Goal: Find contact information: Find contact information

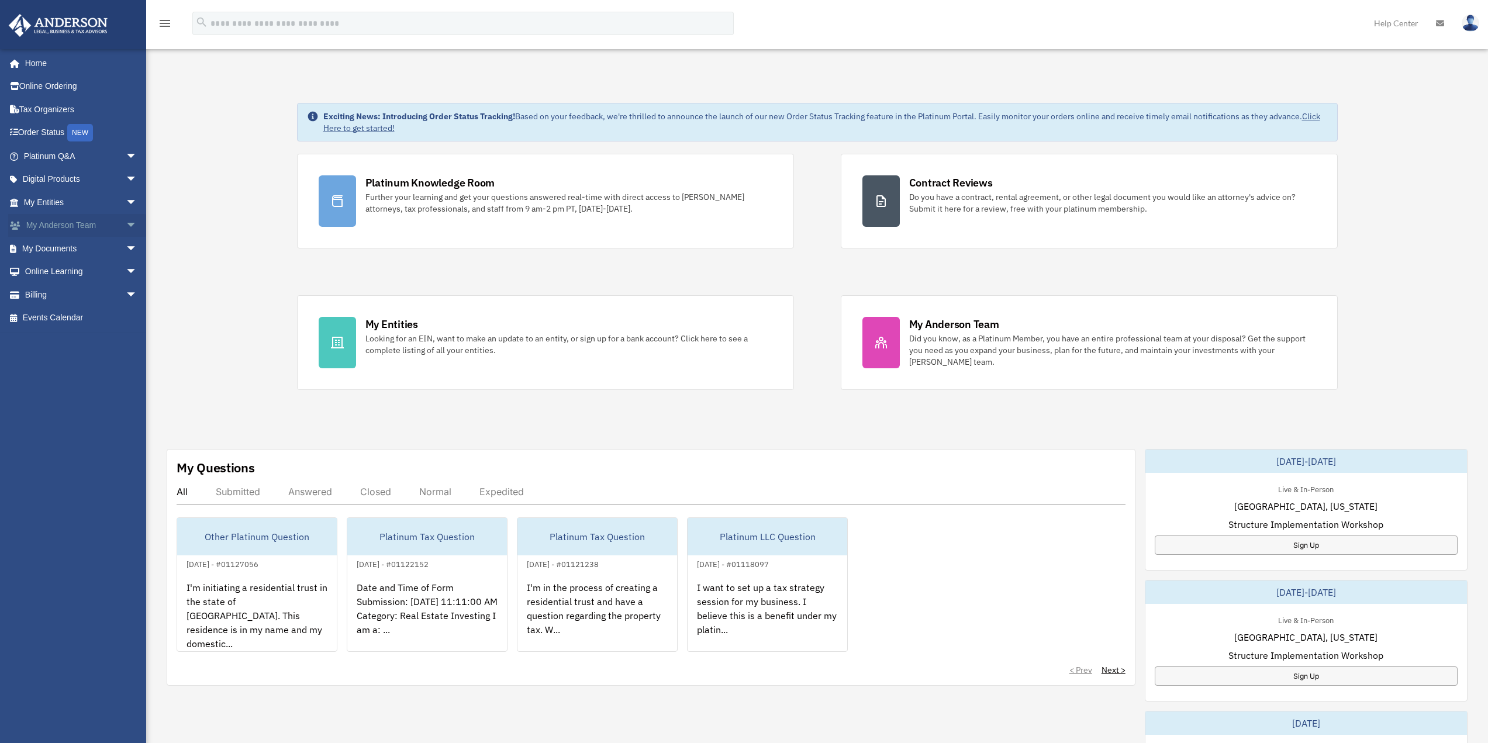
click at [58, 224] on link "My [PERSON_NAME] Team arrow_drop_down" at bounding box center [81, 225] width 147 height 23
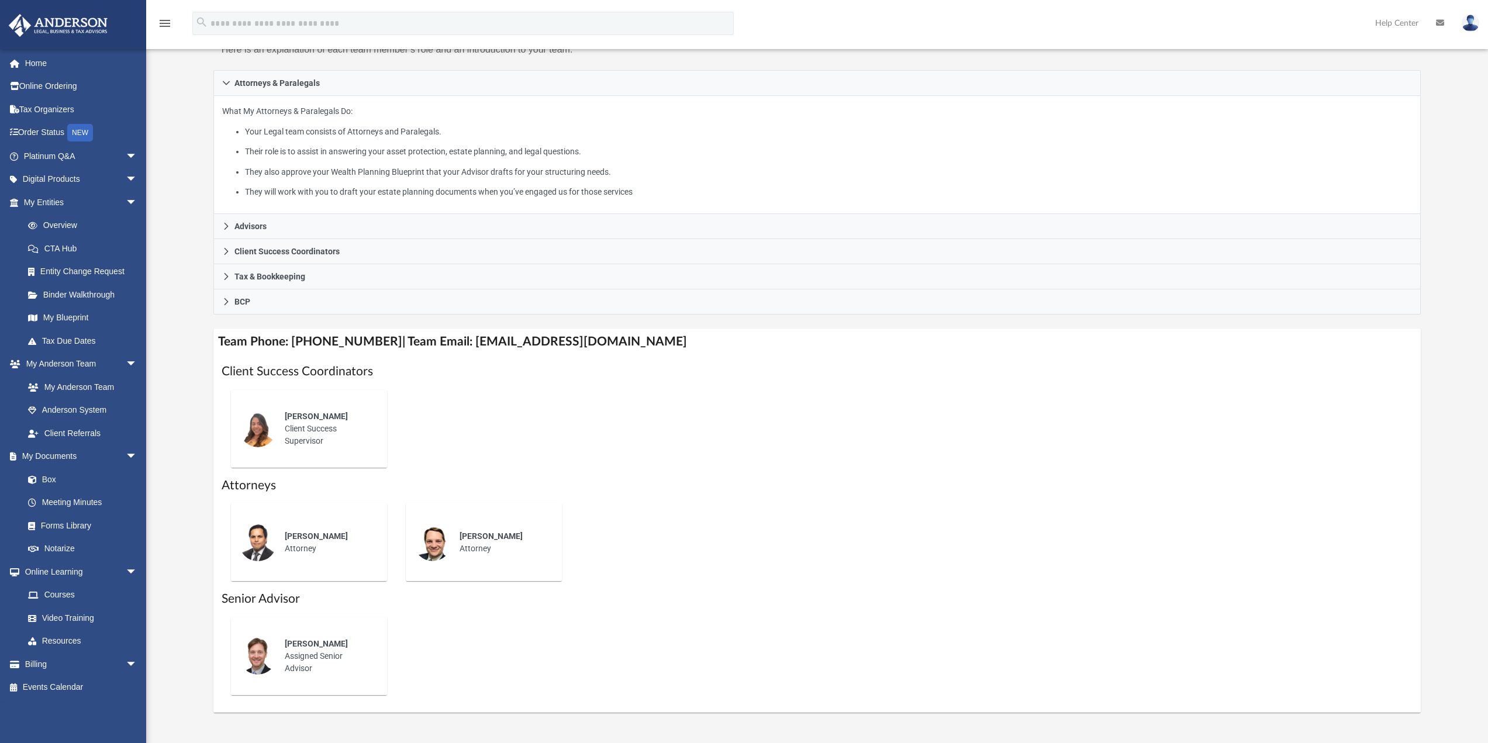
scroll to position [234, 0]
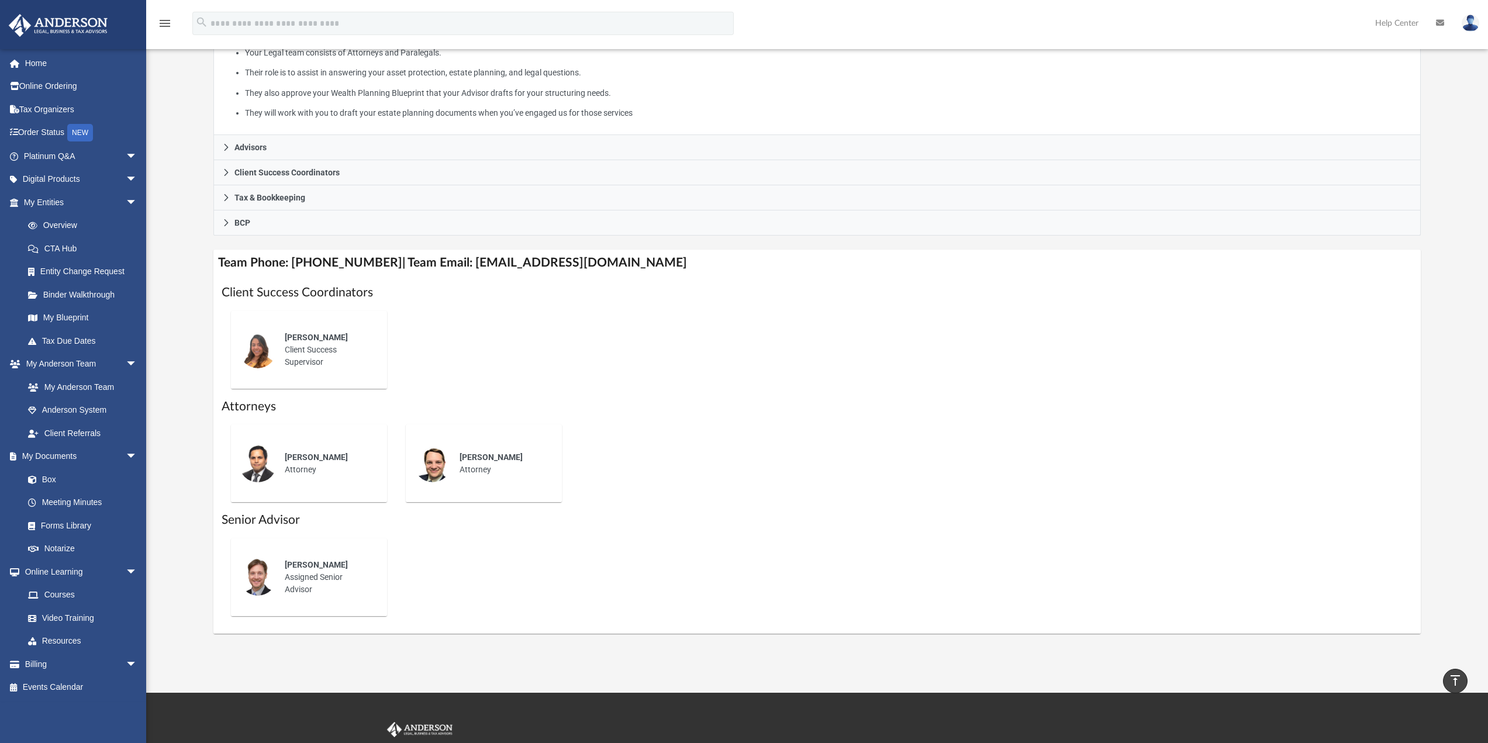
click at [275, 573] on img at bounding box center [257, 576] width 37 height 37
click at [313, 581] on div "[PERSON_NAME] Assigned Senior Advisor" at bounding box center [328, 577] width 102 height 53
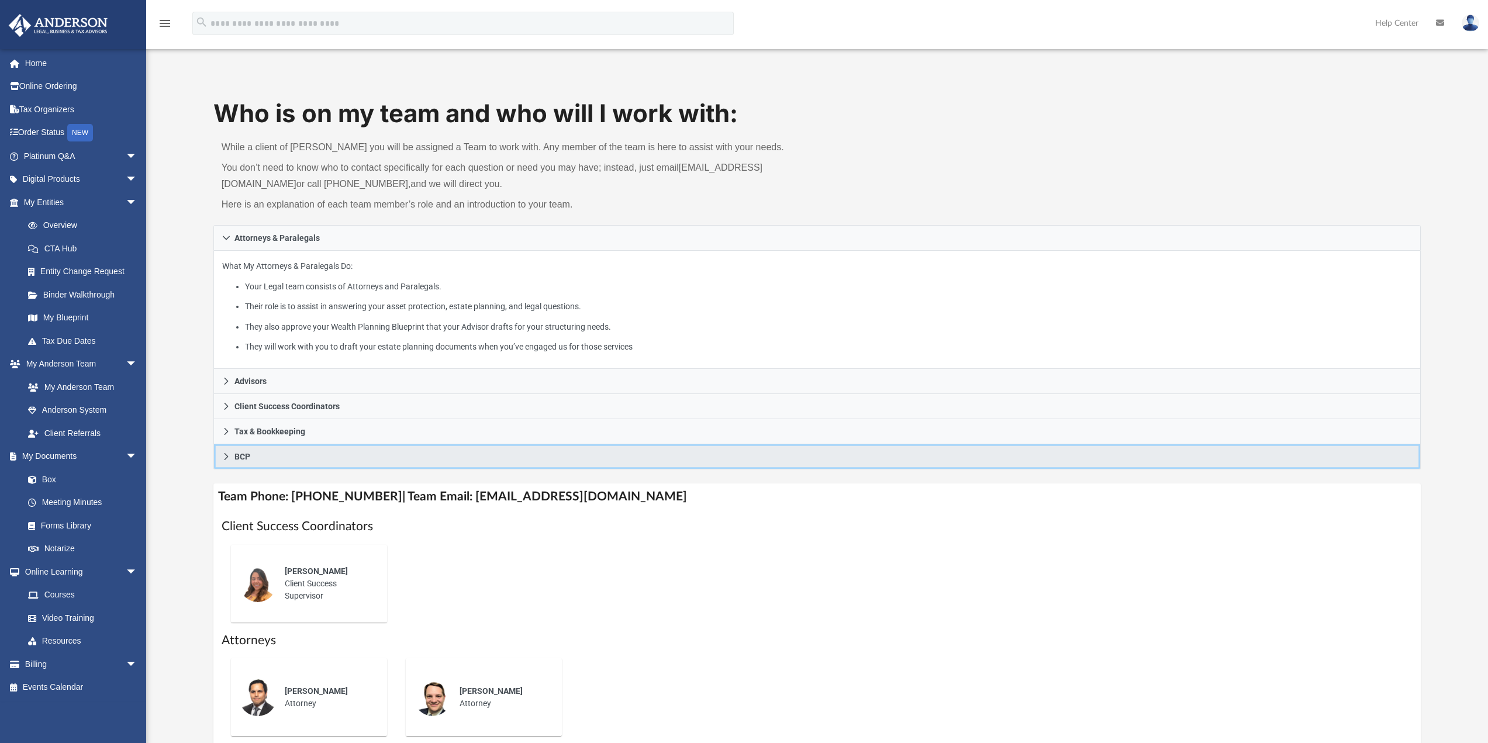
click at [223, 456] on icon at bounding box center [226, 456] width 8 height 8
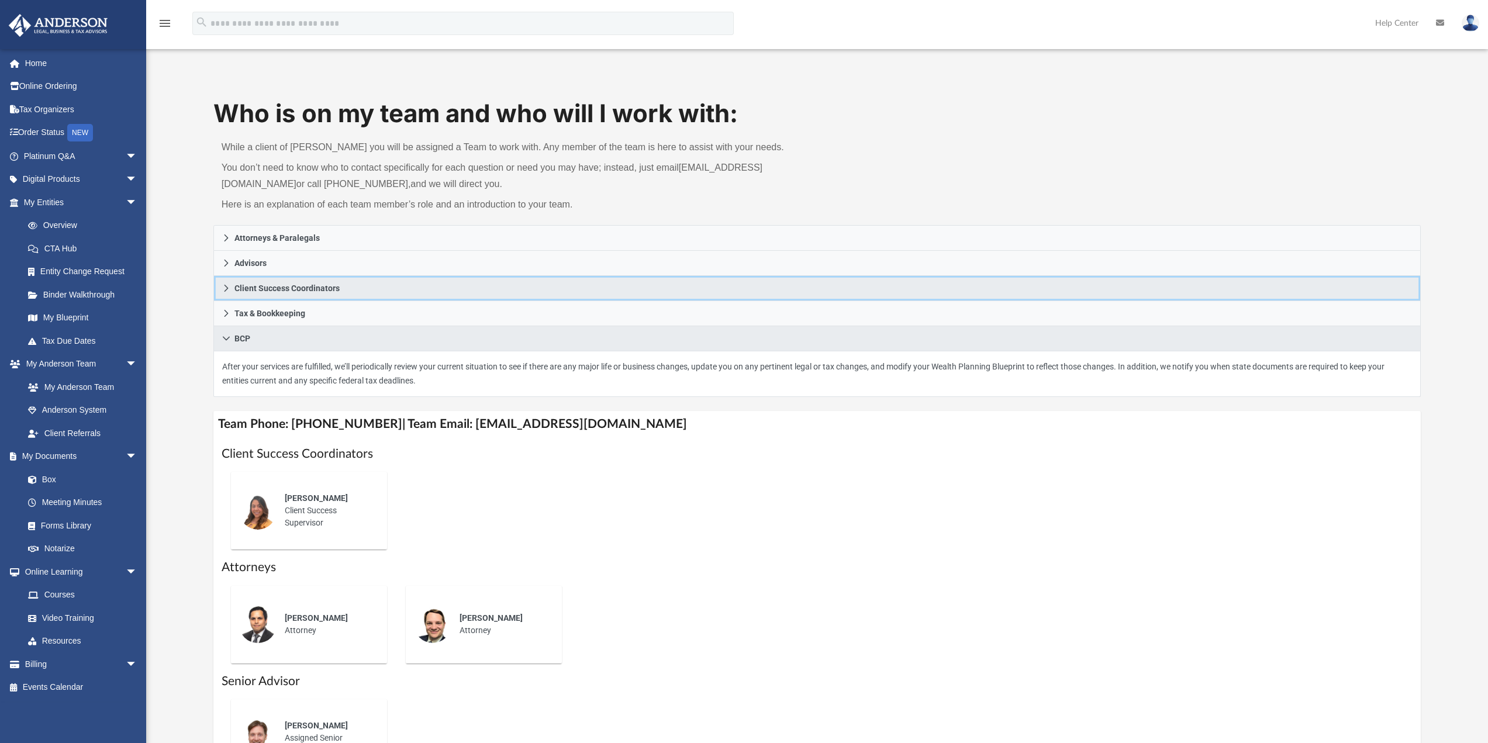
click at [224, 291] on icon at bounding box center [226, 288] width 4 height 7
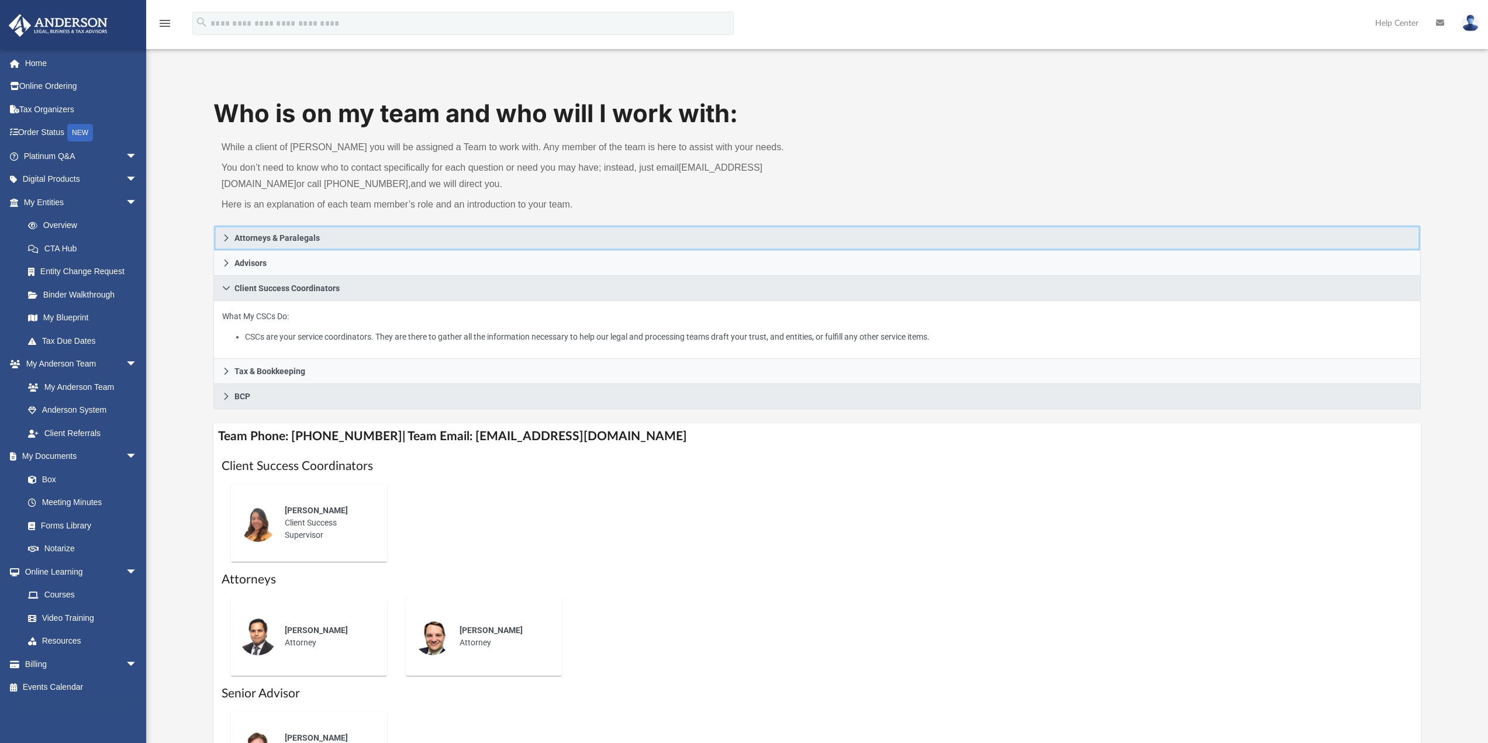
click at [225, 239] on icon at bounding box center [226, 238] width 8 height 8
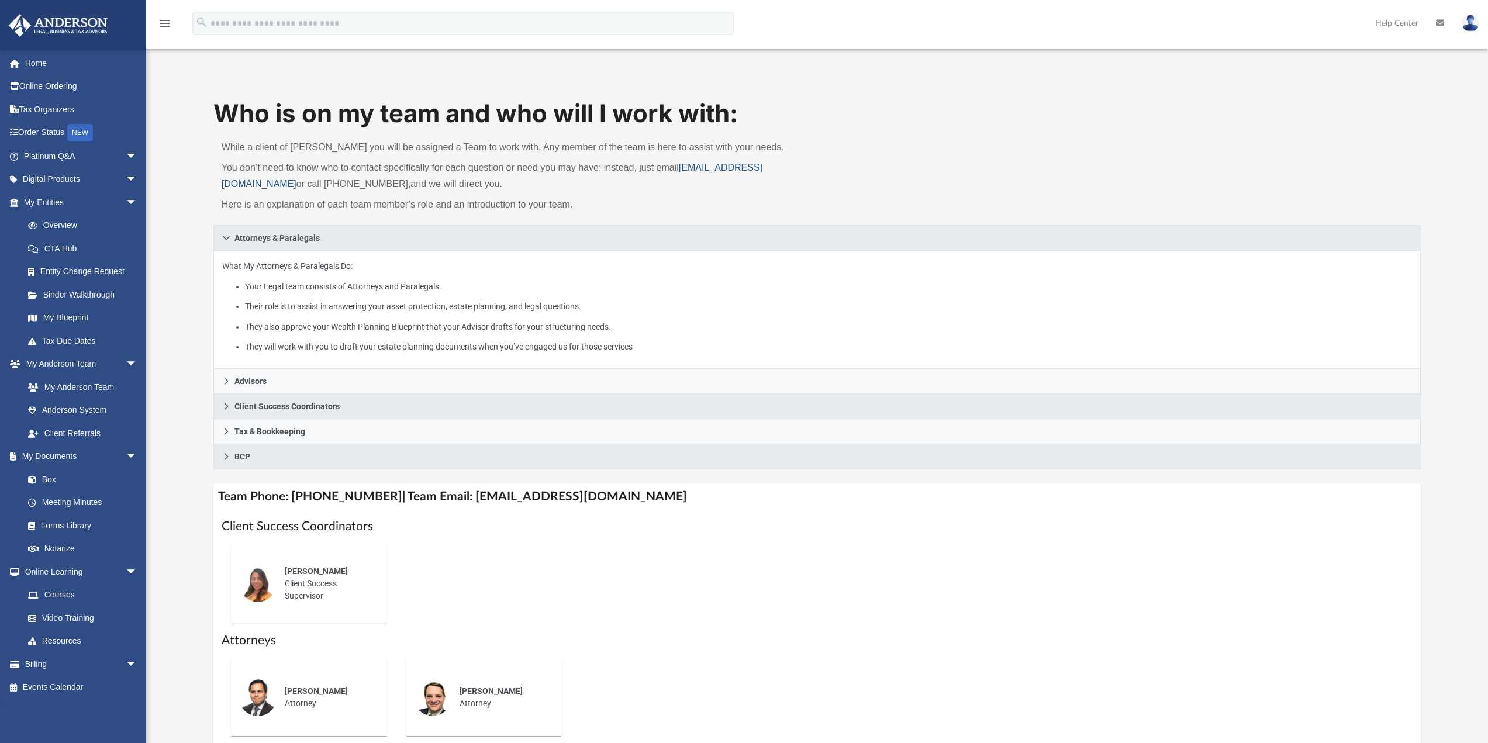
click at [222, 182] on link "myteam@andersonadvisors.com" at bounding box center [492, 176] width 541 height 26
